Goal: Find contact information: Find contact information

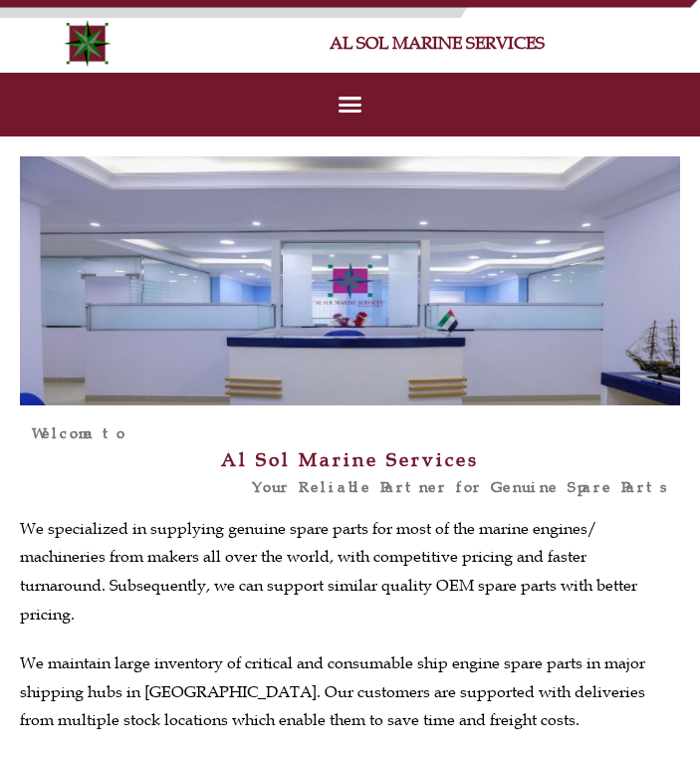
click at [351, 101] on icon "Menu Toggle" at bounding box center [350, 104] width 25 height 25
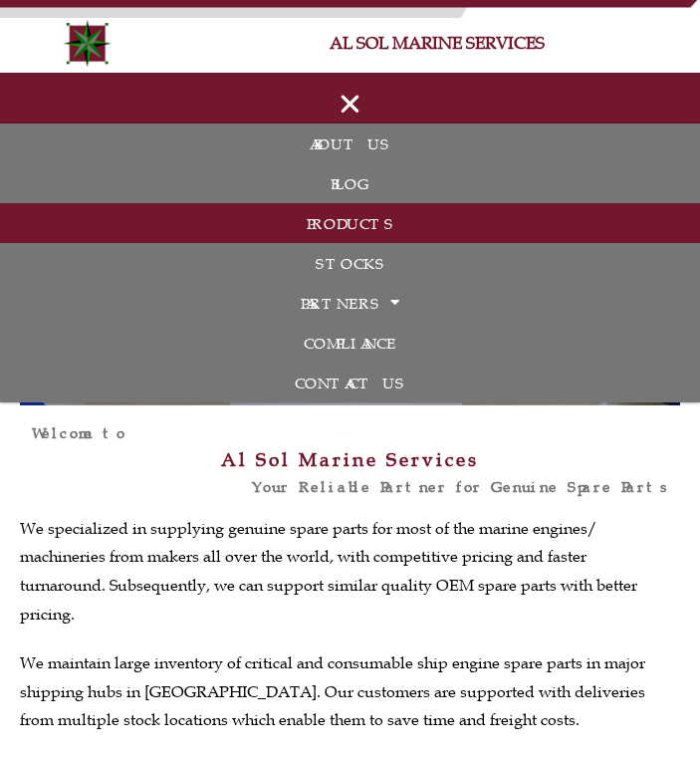
click at [386, 224] on link "PRODUCTS" at bounding box center [350, 223] width 700 height 40
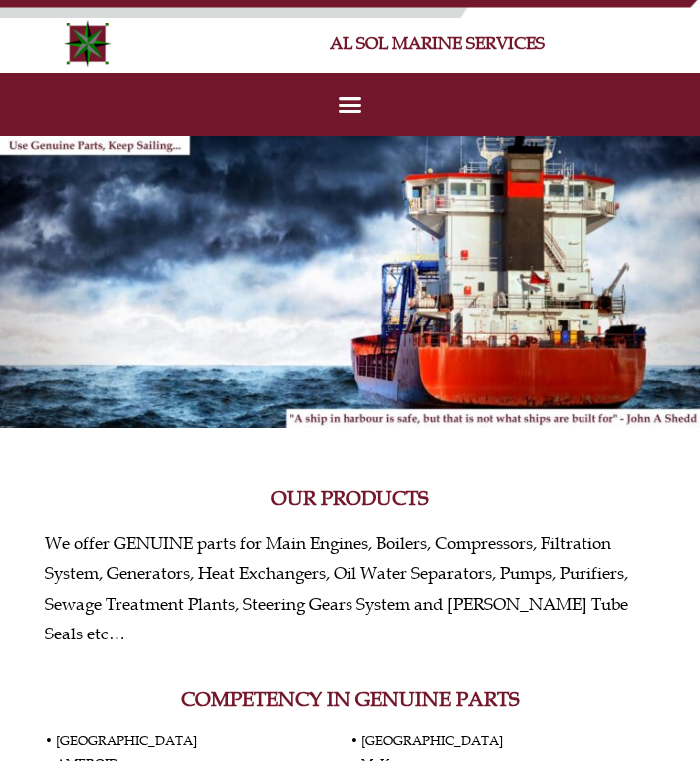
click at [349, 112] on icon "Menu Toggle" at bounding box center [350, 104] width 25 height 25
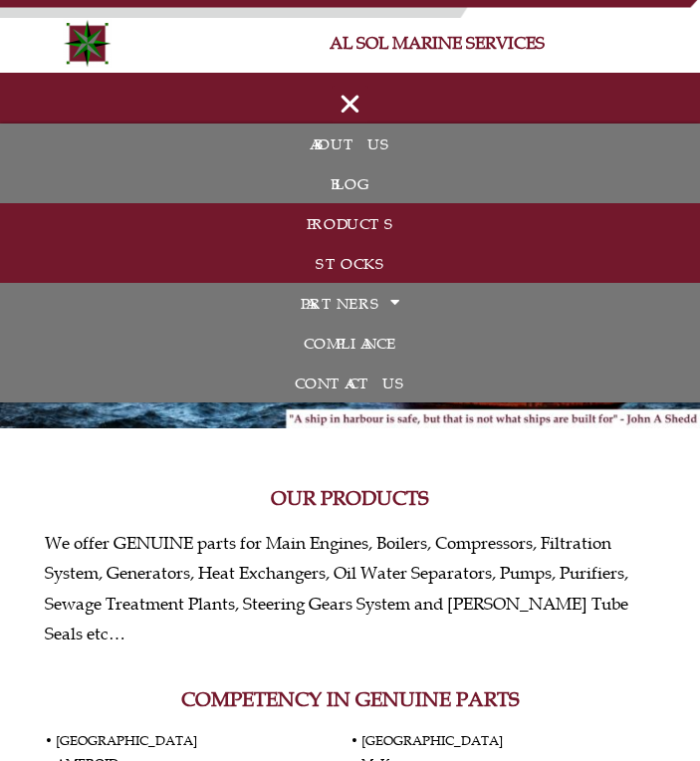
click at [351, 262] on link "STOCKS" at bounding box center [350, 263] width 700 height 40
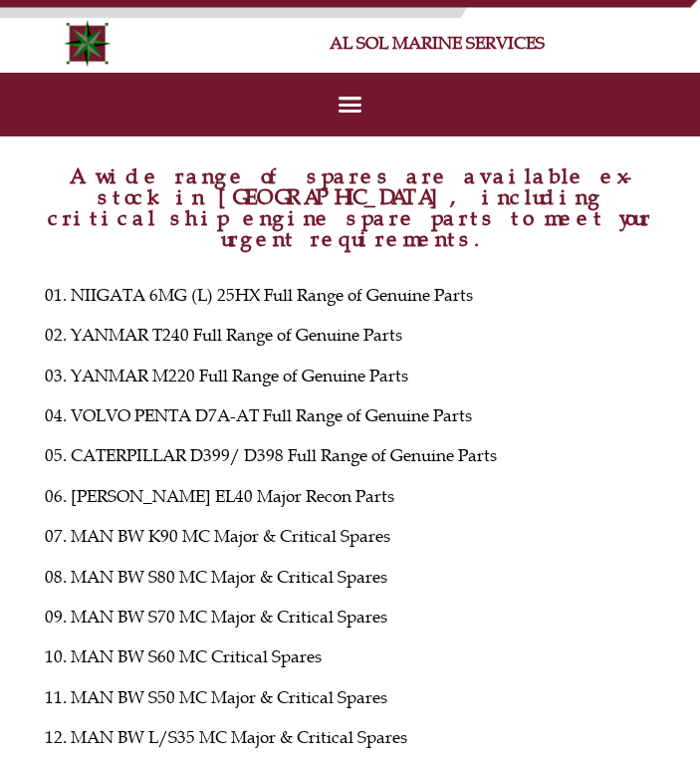
click at [358, 105] on icon "Menu Toggle" at bounding box center [350, 104] width 25 height 25
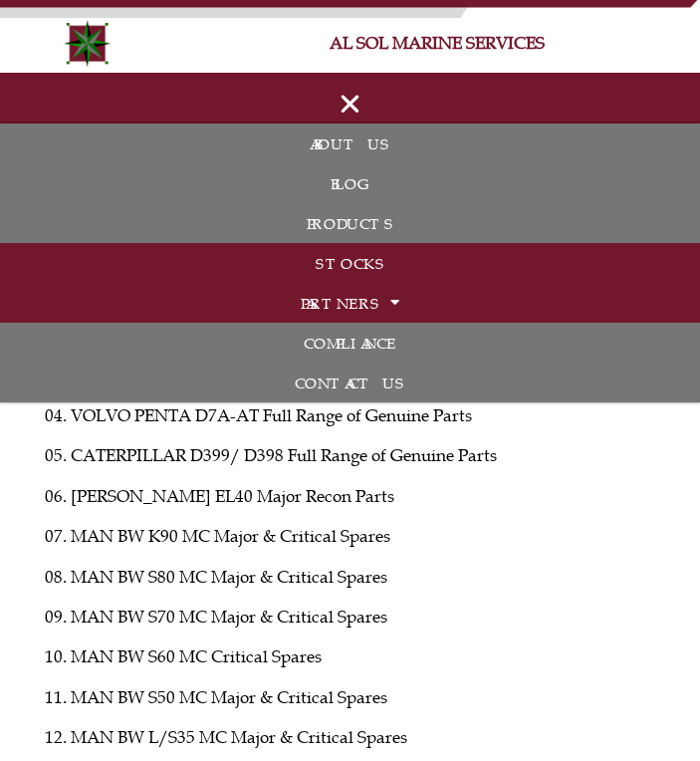
click at [334, 290] on link "PARTNERS" at bounding box center [350, 303] width 700 height 40
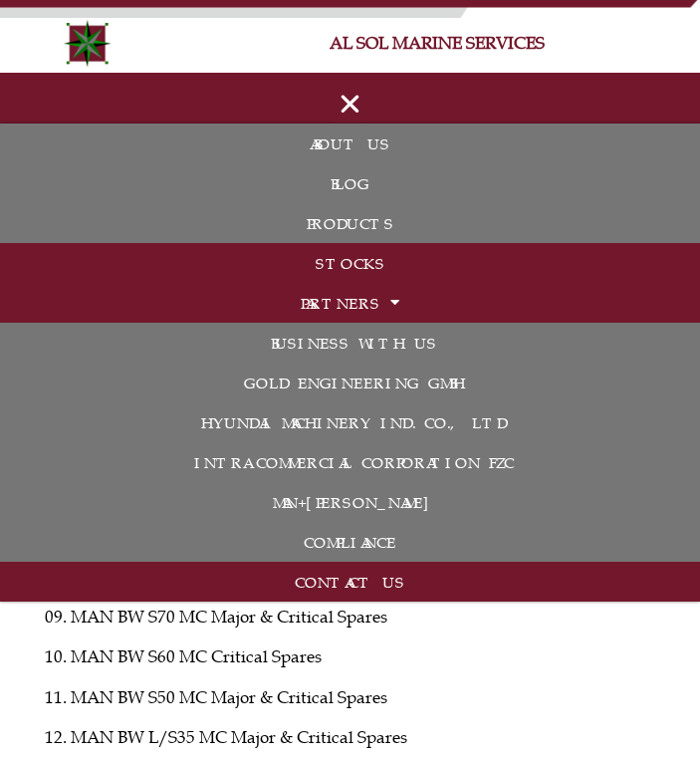
click at [365, 577] on link "CONTACT US" at bounding box center [350, 582] width 700 height 40
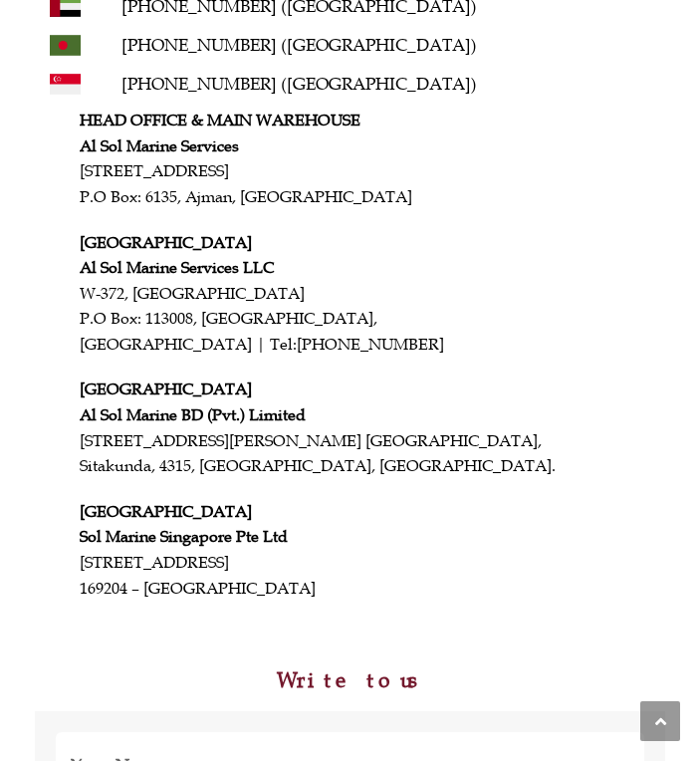
scroll to position [332, 0]
